Goal: Transaction & Acquisition: Download file/media

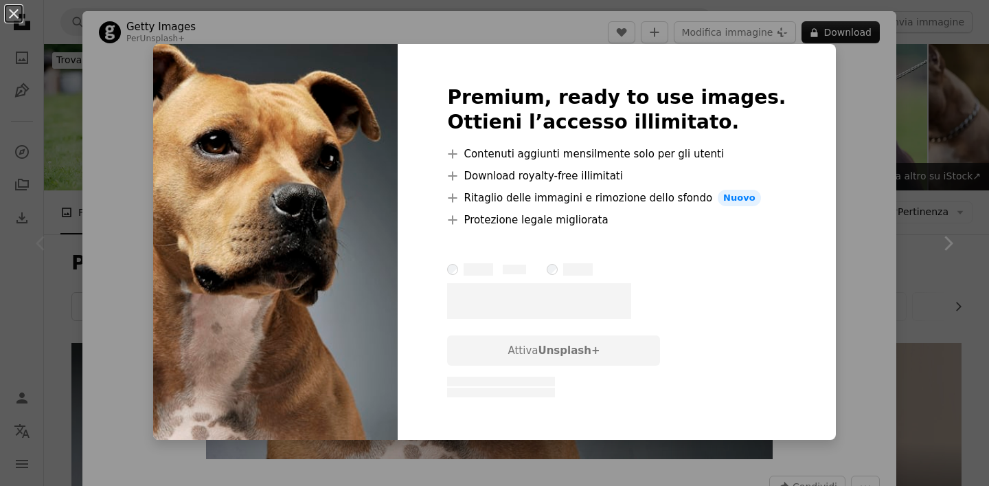
scroll to position [220, 0]
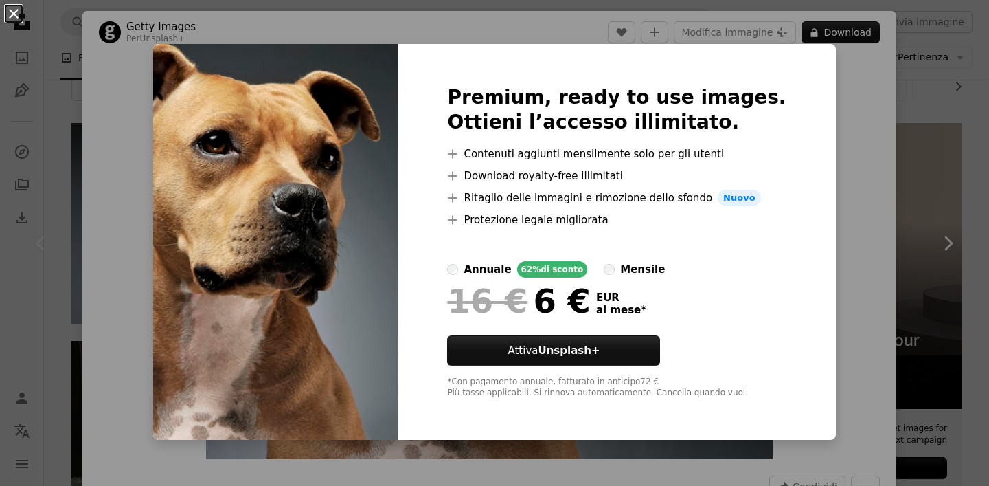
click at [14, 18] on button "An X shape" at bounding box center [13, 13] width 16 height 16
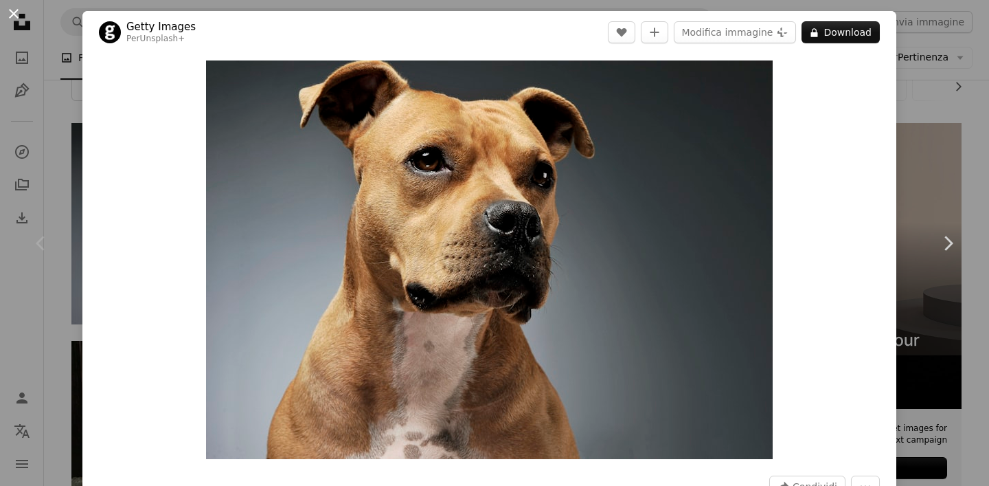
click at [14, 12] on button "An X shape" at bounding box center [13, 13] width 16 height 16
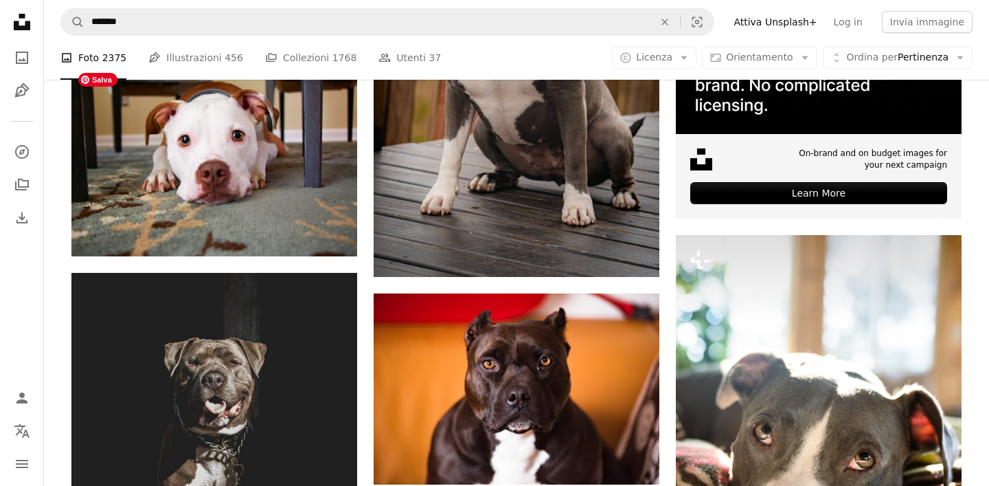
scroll to position [499, 0]
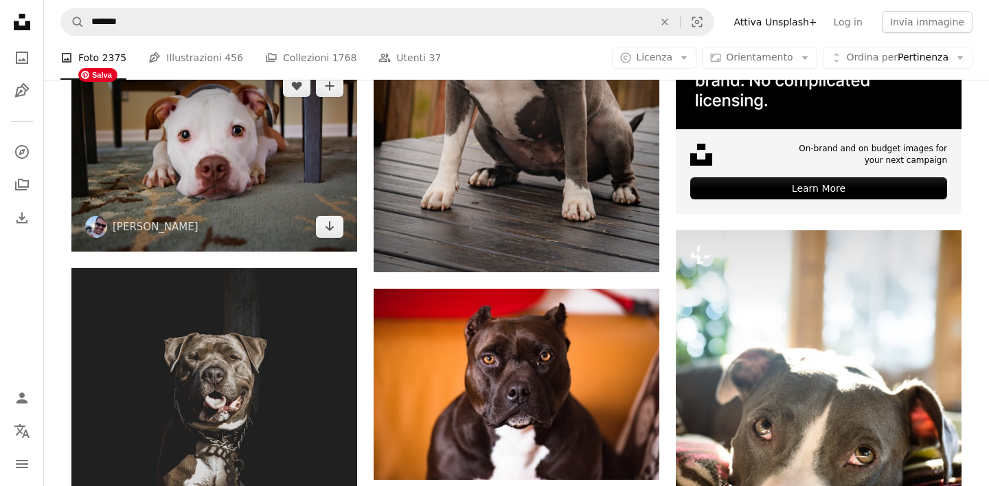
click at [174, 131] on img at bounding box center [214, 156] width 286 height 190
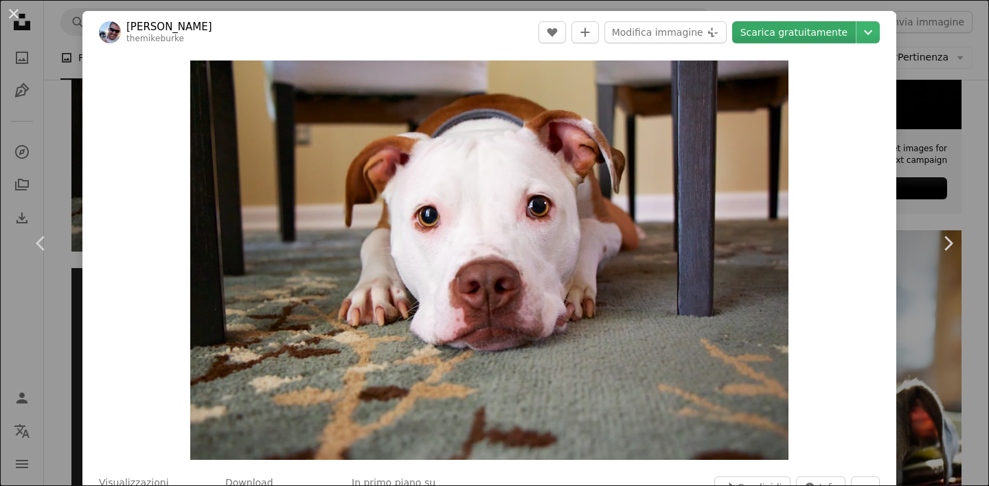
click at [837, 41] on link "Scarica gratuitamente" at bounding box center [794, 32] width 124 height 22
